Goal: Use online tool/utility: Use online tool/utility

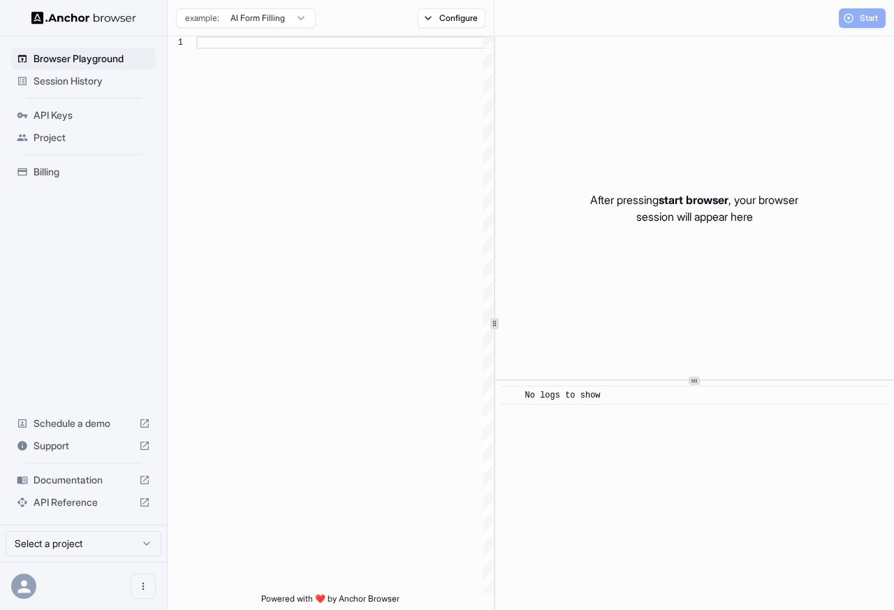
type textarea "**********"
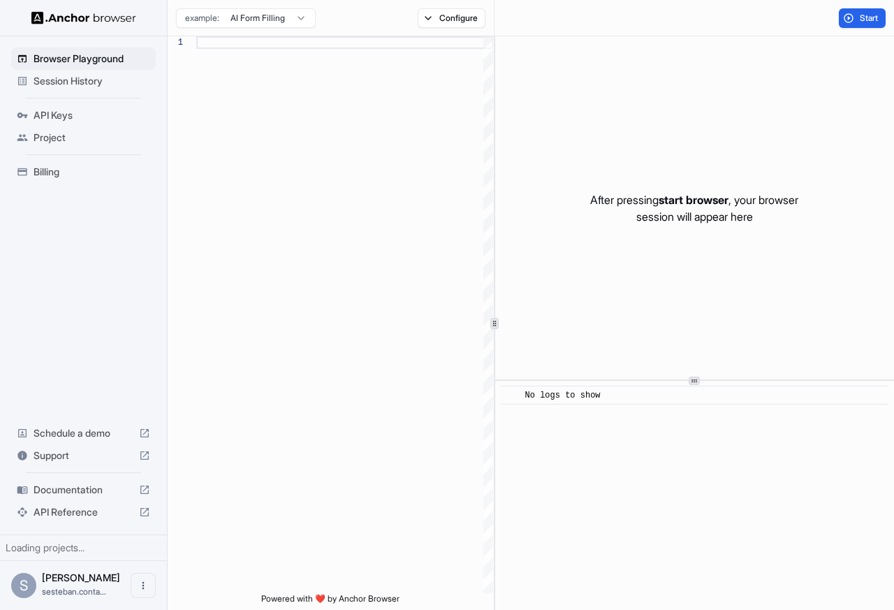
scroll to position [100, 0]
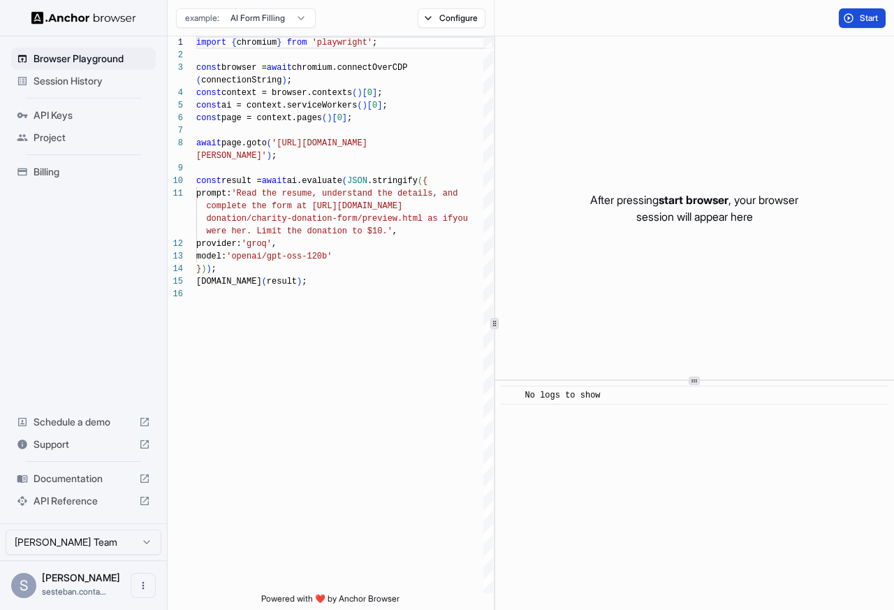
click at [856, 17] on button "Start" at bounding box center [862, 18] width 47 height 20
